Goal: Communication & Community: Answer question/provide support

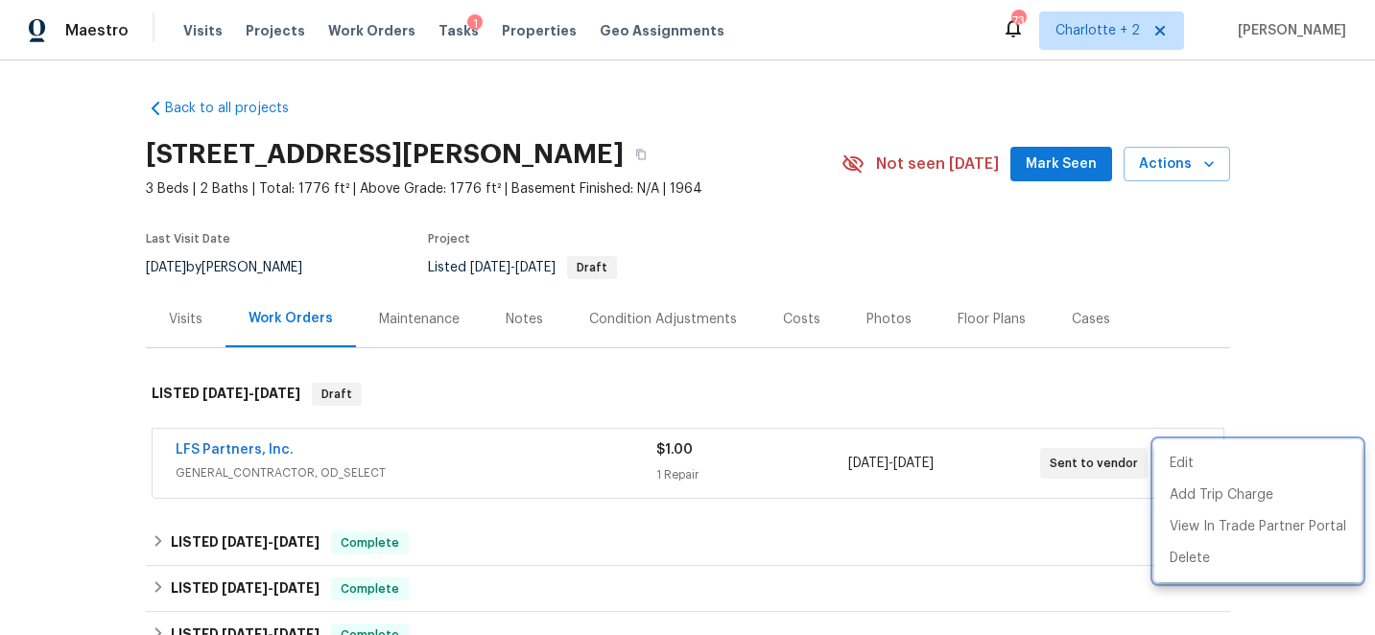
click at [264, 31] on div at bounding box center [687, 317] width 1375 height 635
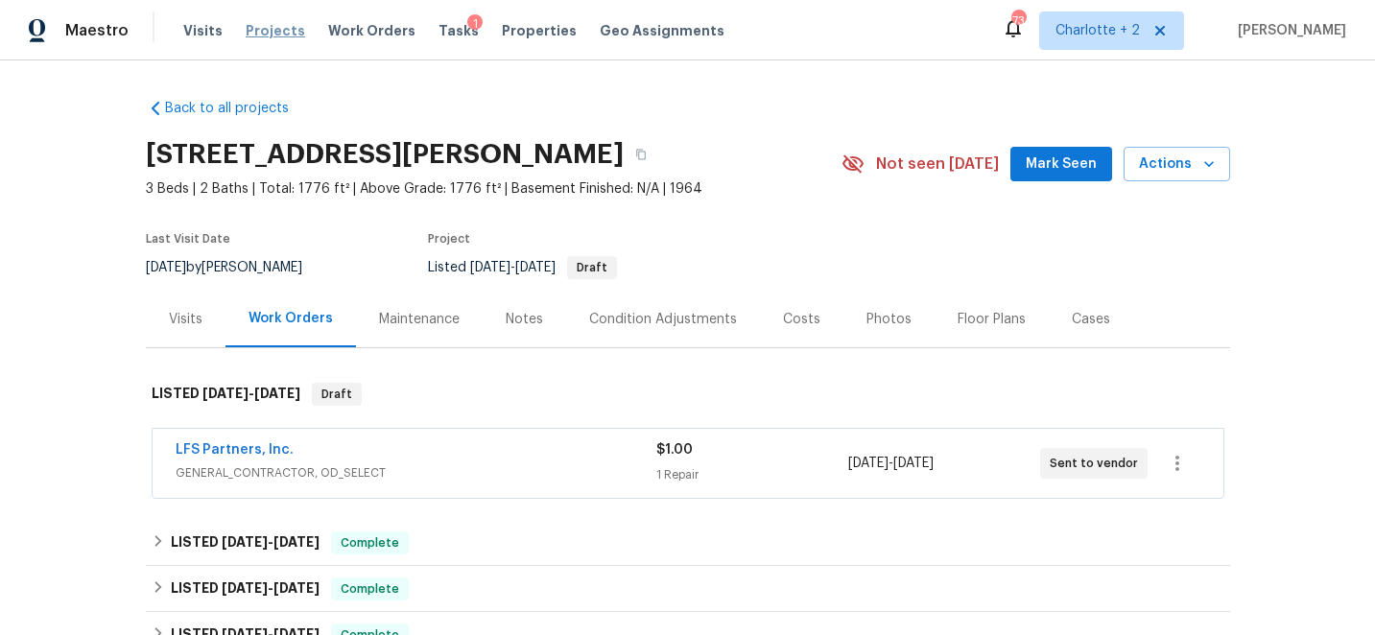
click at [258, 25] on span "Projects" at bounding box center [275, 30] width 59 height 19
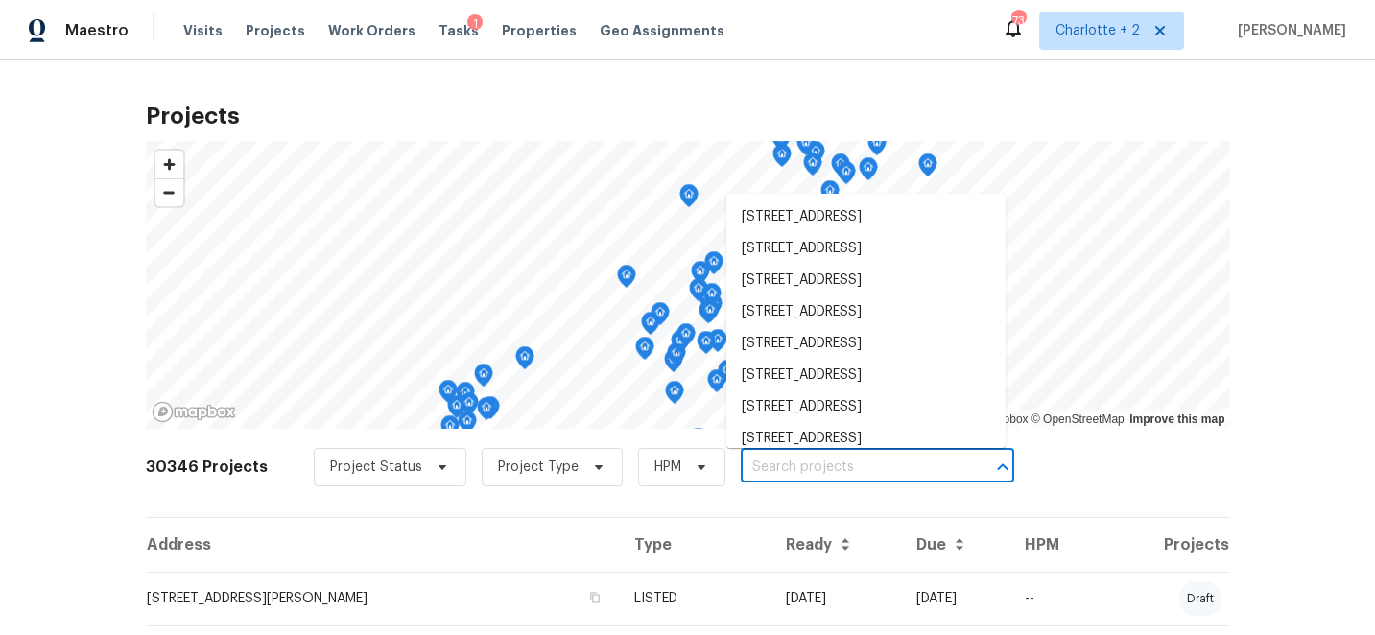
click at [760, 466] on input "text" at bounding box center [851, 468] width 220 height 30
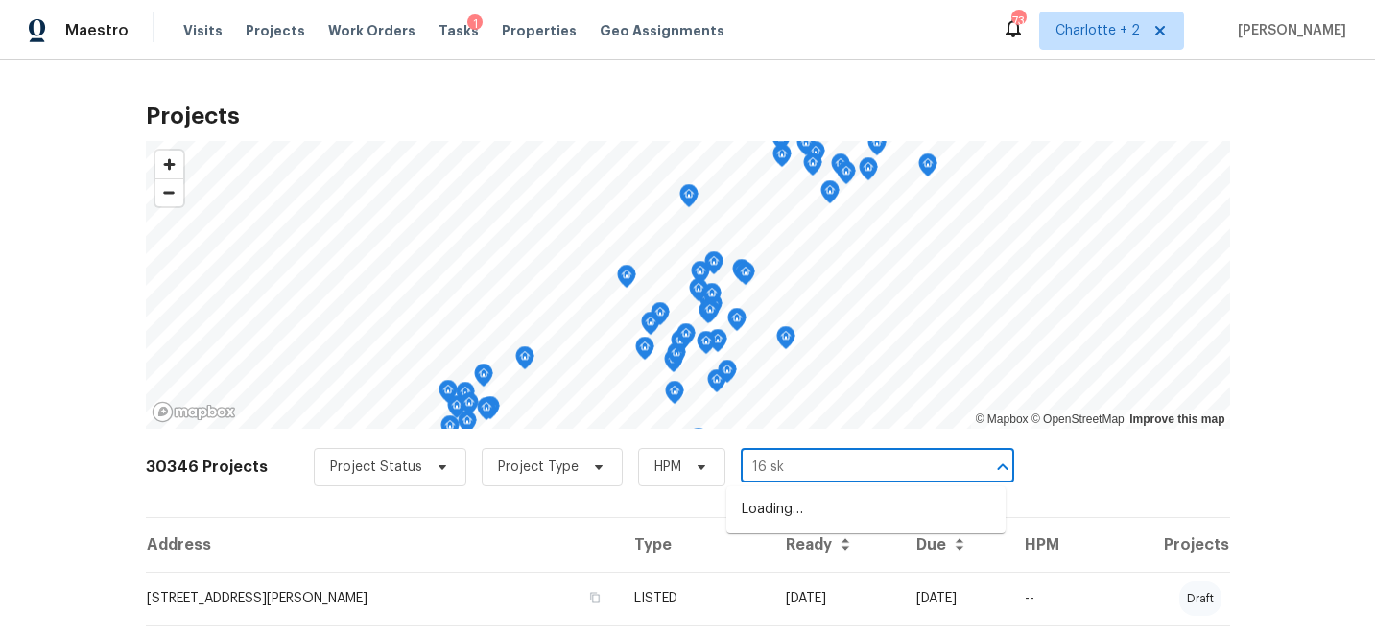
type input "16 sky"
click at [799, 510] on li "[STREET_ADDRESS]" at bounding box center [865, 510] width 279 height 32
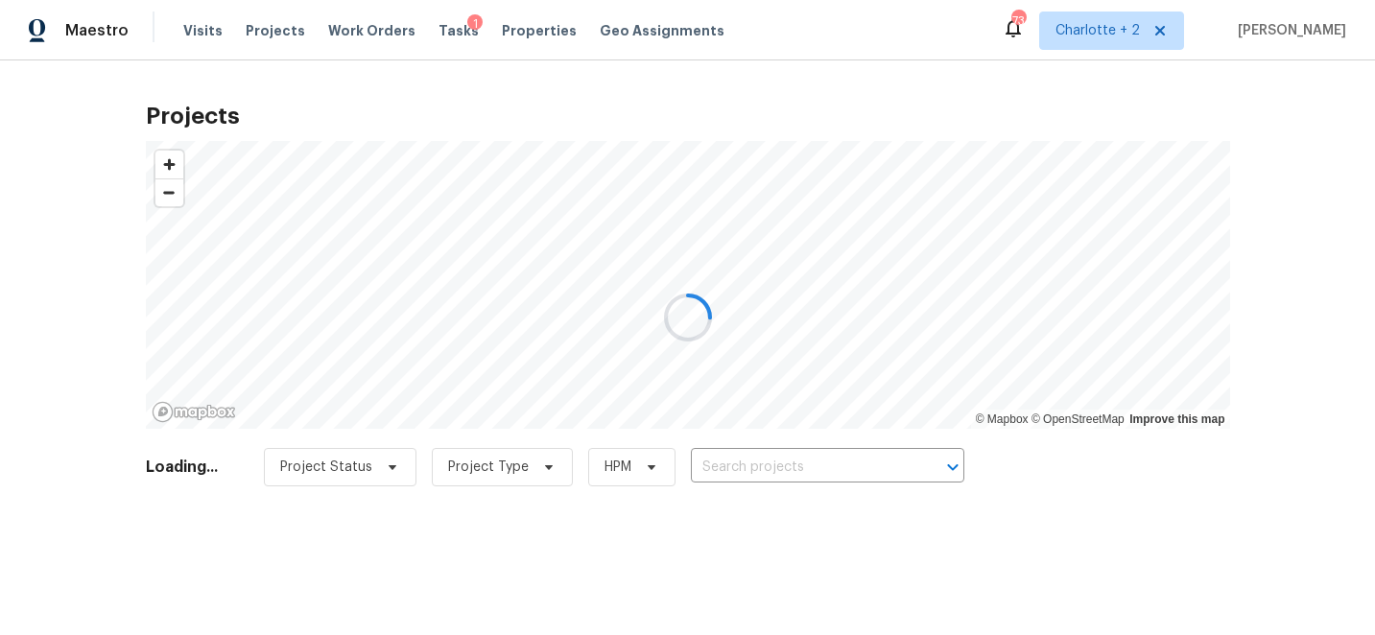
type input "[STREET_ADDRESS]"
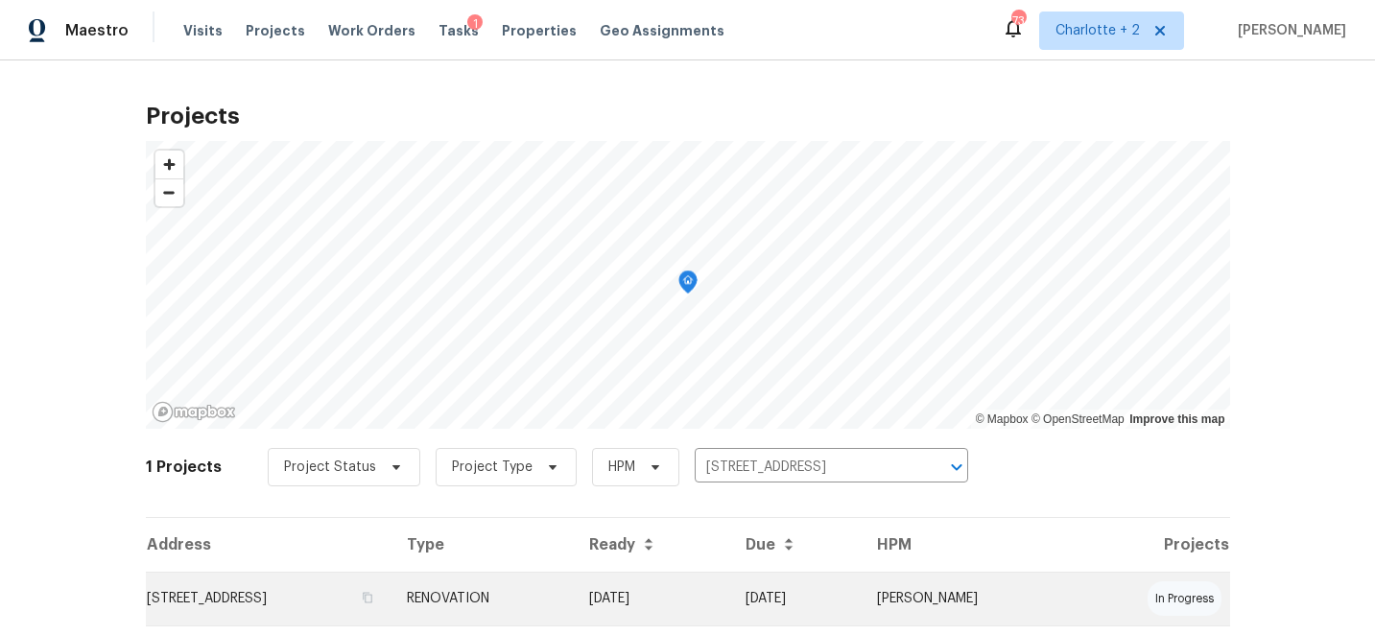
click at [731, 604] on td "[DATE]" at bounding box center [652, 599] width 157 height 54
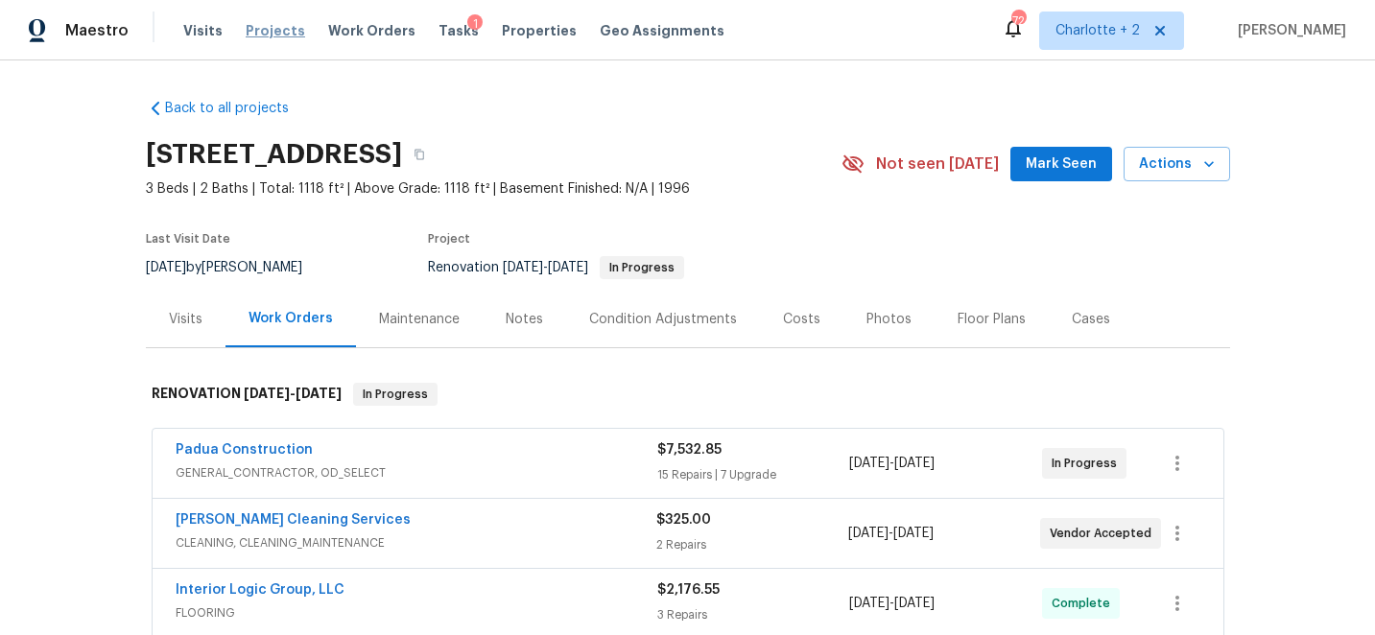
click at [264, 28] on span "Projects" at bounding box center [275, 30] width 59 height 19
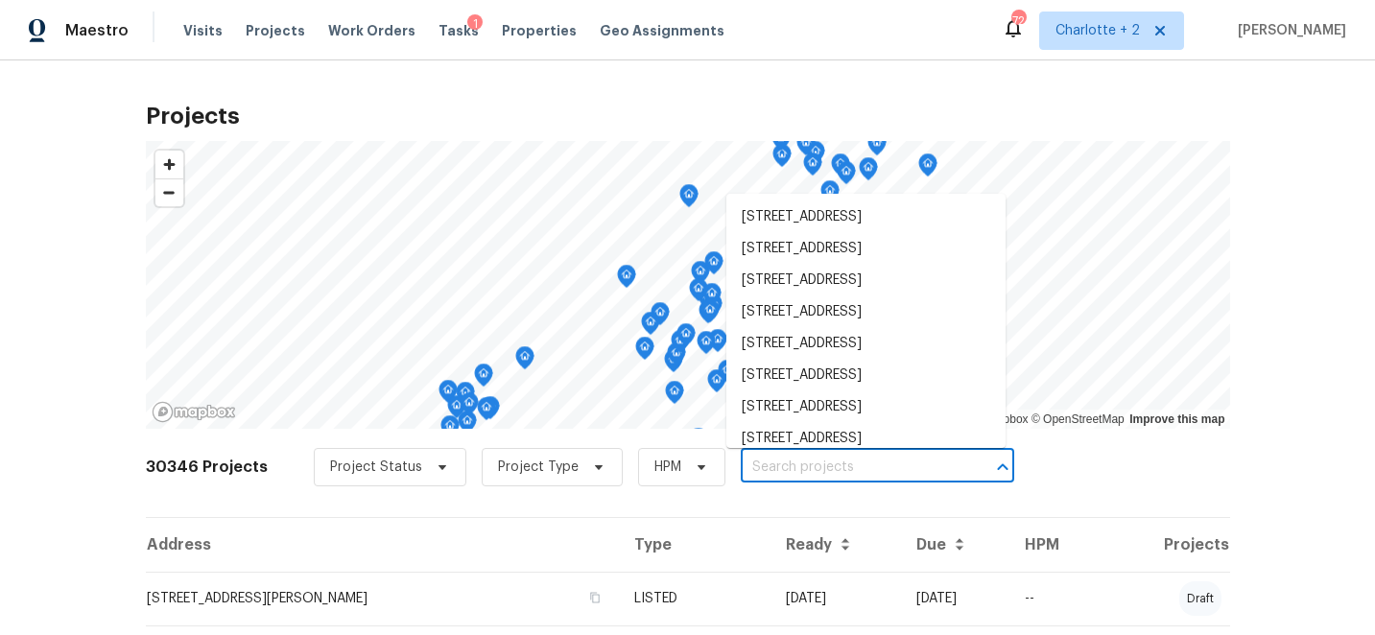
click at [770, 472] on input "text" at bounding box center [851, 468] width 220 height 30
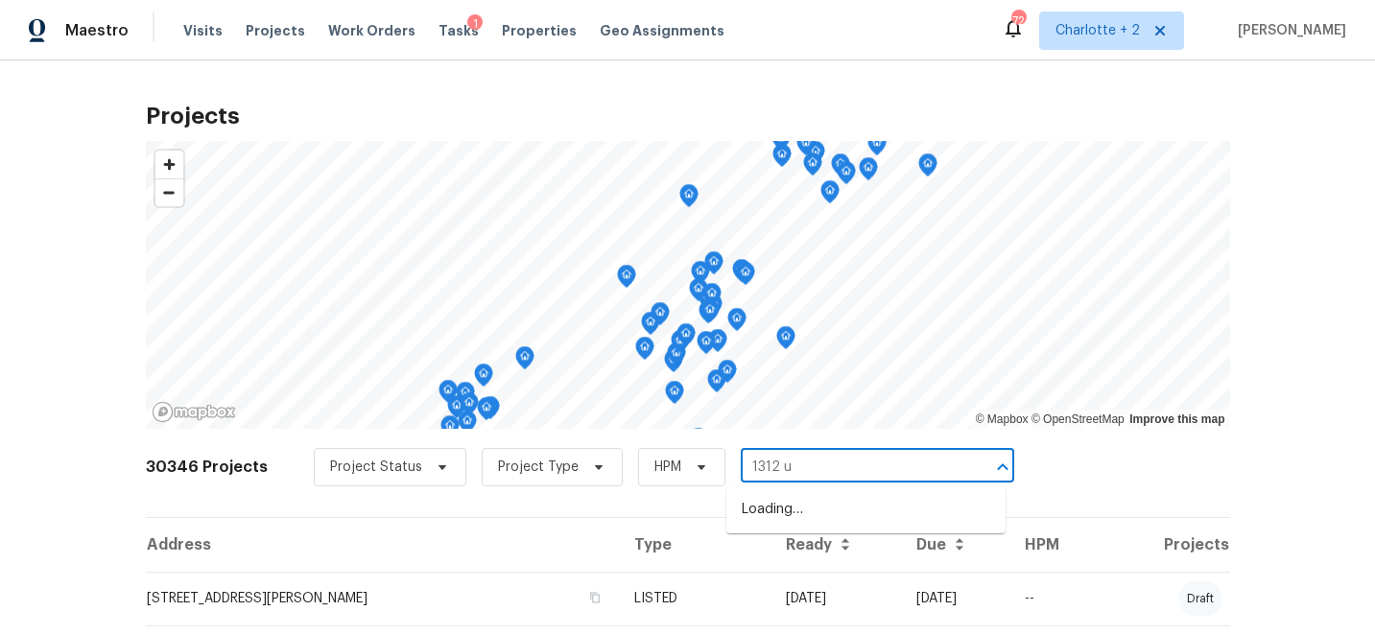
type input "1312 un"
click at [839, 495] on li "[STREET_ADDRESS]" at bounding box center [865, 510] width 279 height 32
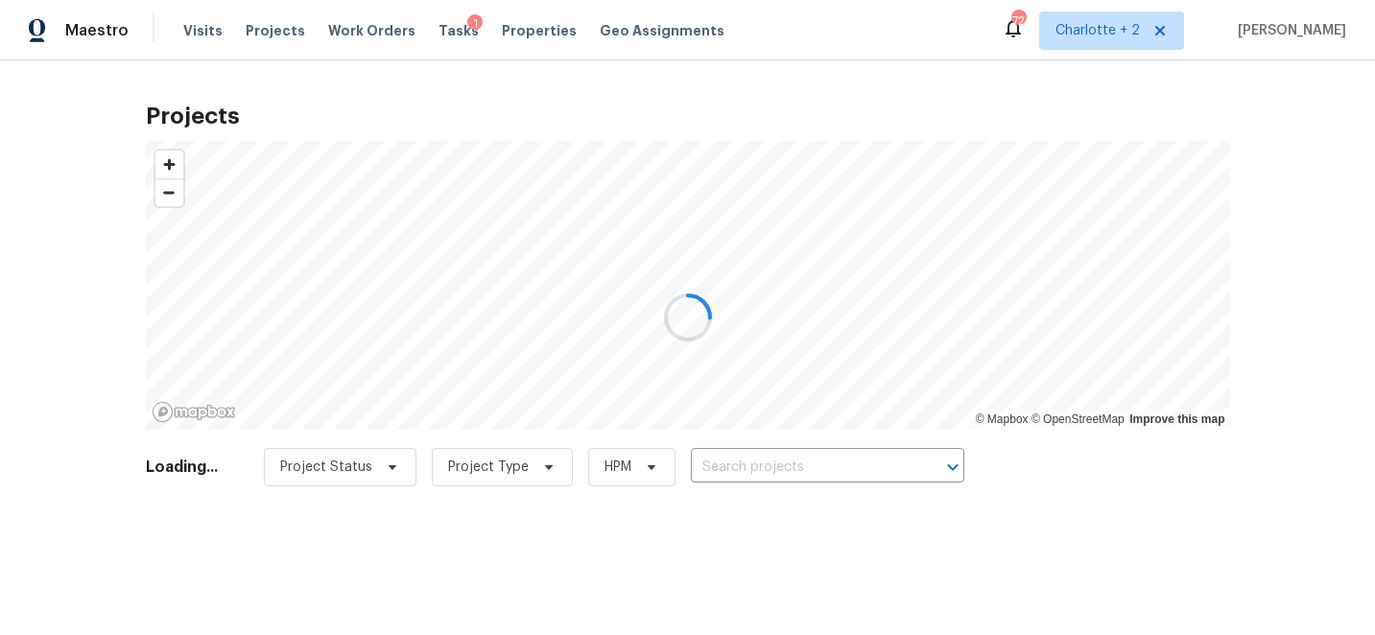
type input "[STREET_ADDRESS]"
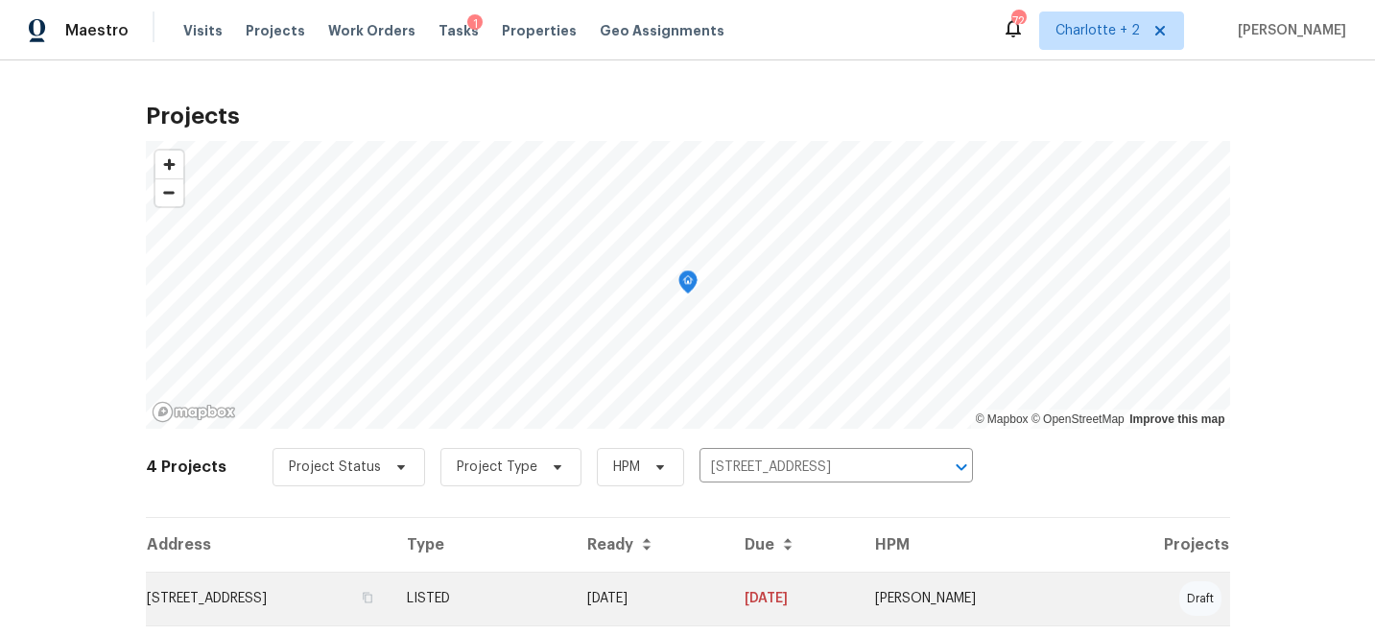
click at [728, 597] on td "[DATE]" at bounding box center [650, 599] width 156 height 54
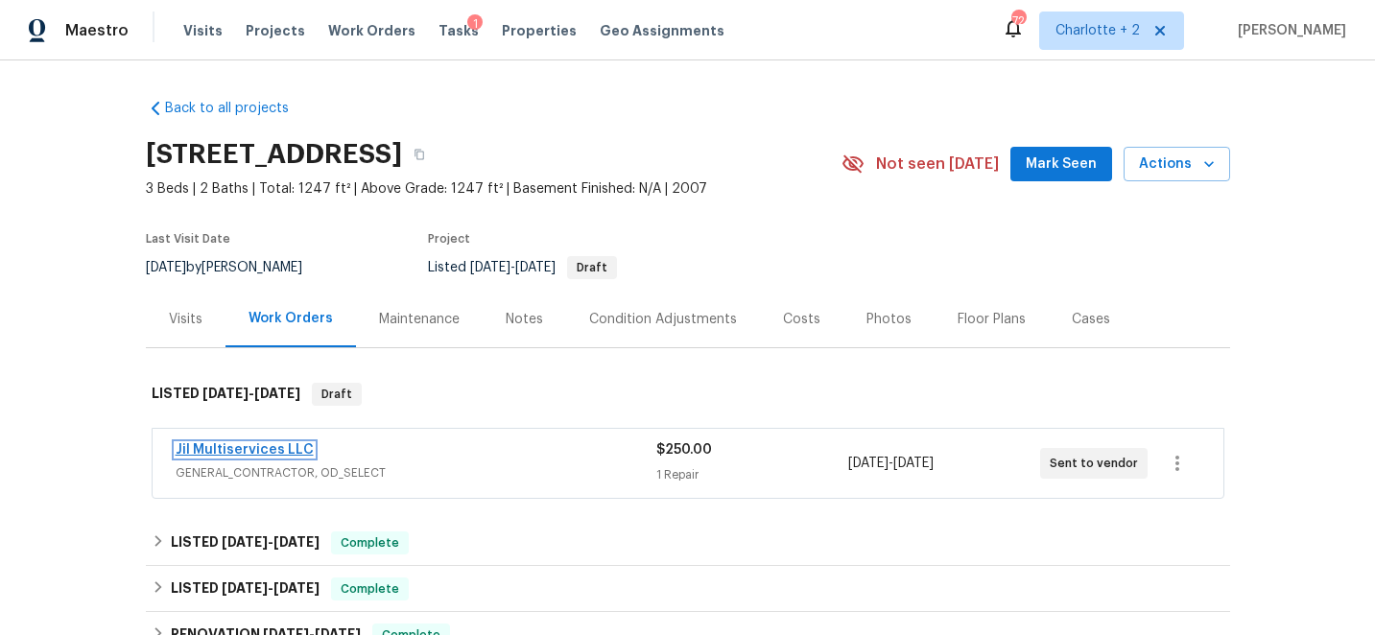
click at [245, 451] on link "Jil Multiservices LLC" at bounding box center [245, 449] width 138 height 13
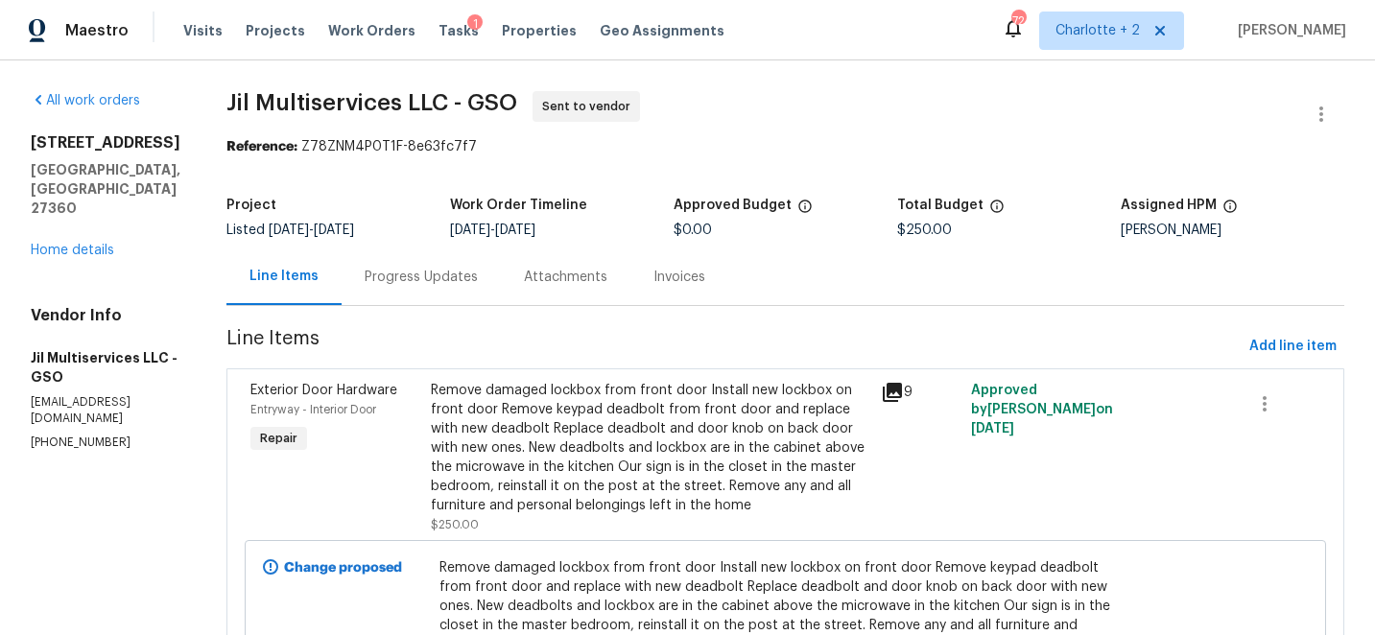
click at [454, 279] on div "Progress Updates" at bounding box center [421, 277] width 113 height 19
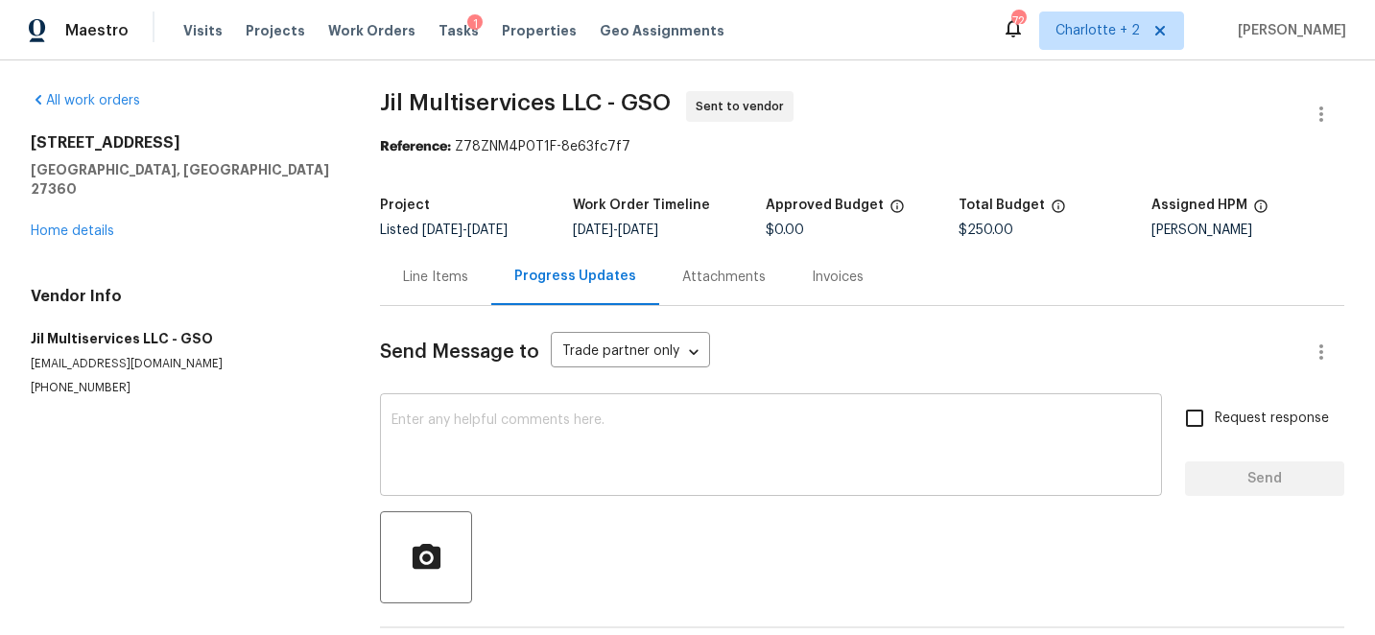
click at [526, 437] on textarea at bounding box center [770, 446] width 759 height 67
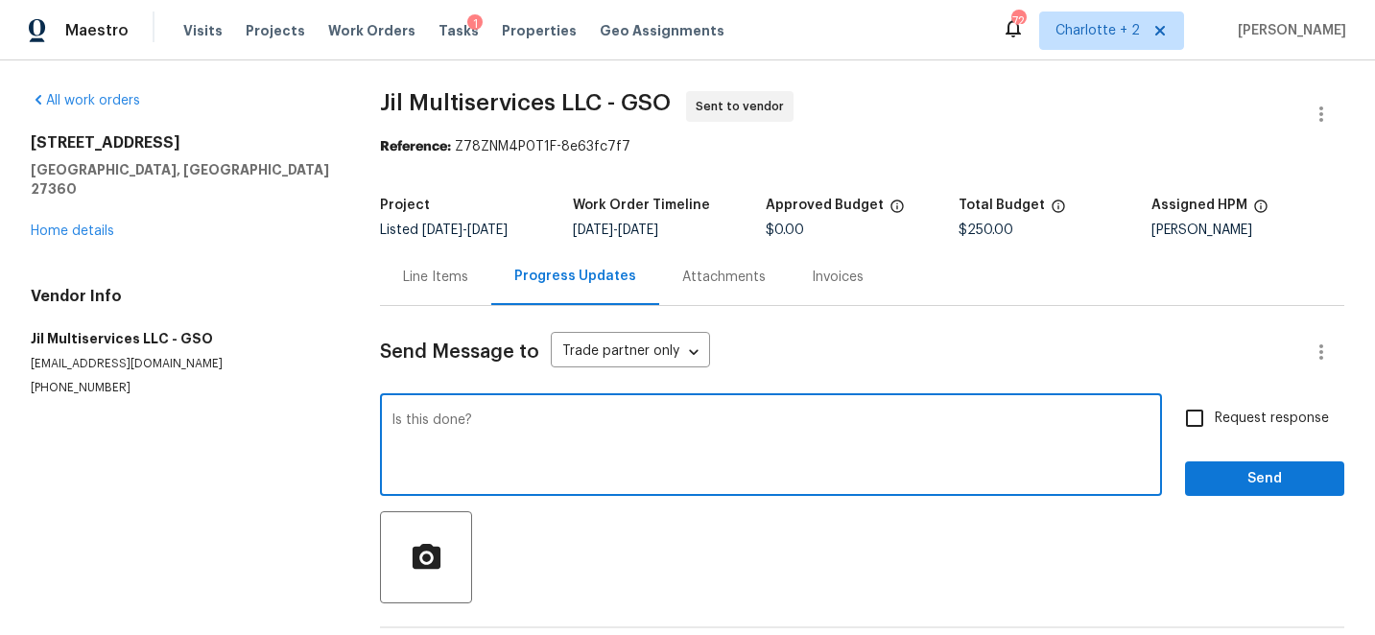
type textarea "Is this done?"
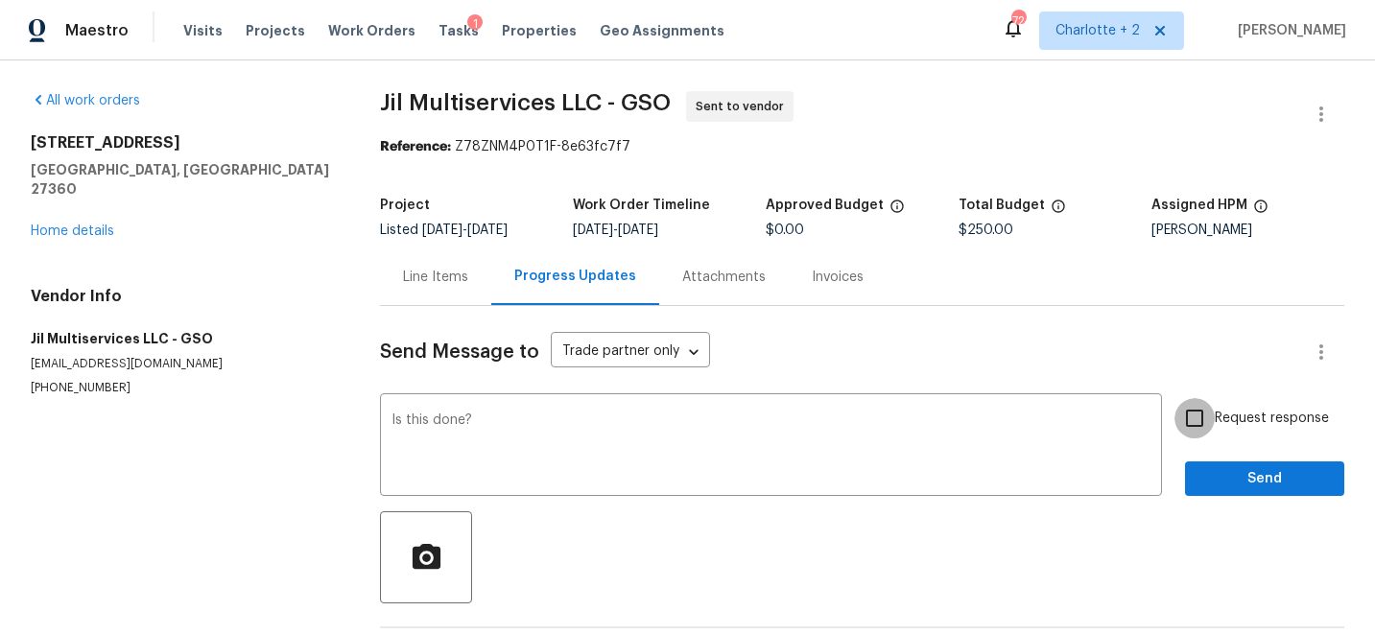
click at [1191, 425] on input "Request response" at bounding box center [1194, 418] width 40 height 40
checkbox input "true"
click at [1270, 478] on span "Send" at bounding box center [1264, 479] width 129 height 24
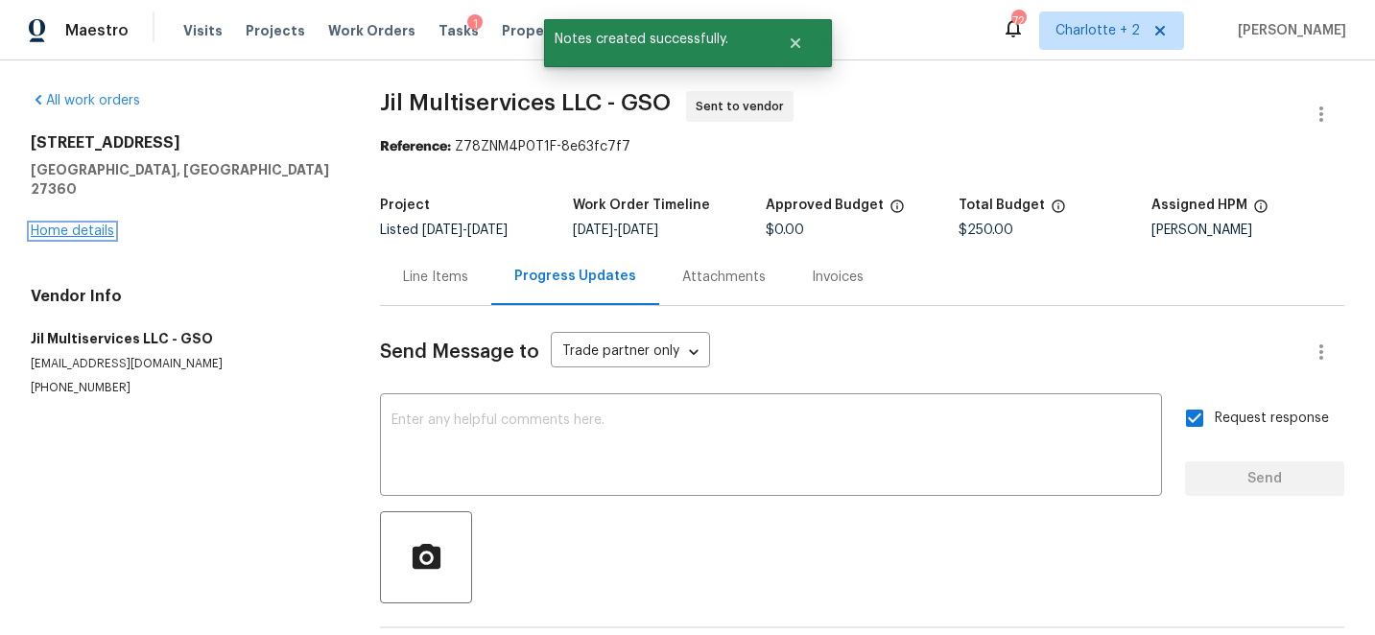
click at [74, 224] on link "Home details" at bounding box center [72, 230] width 83 height 13
